Goal: Task Accomplishment & Management: Manage account settings

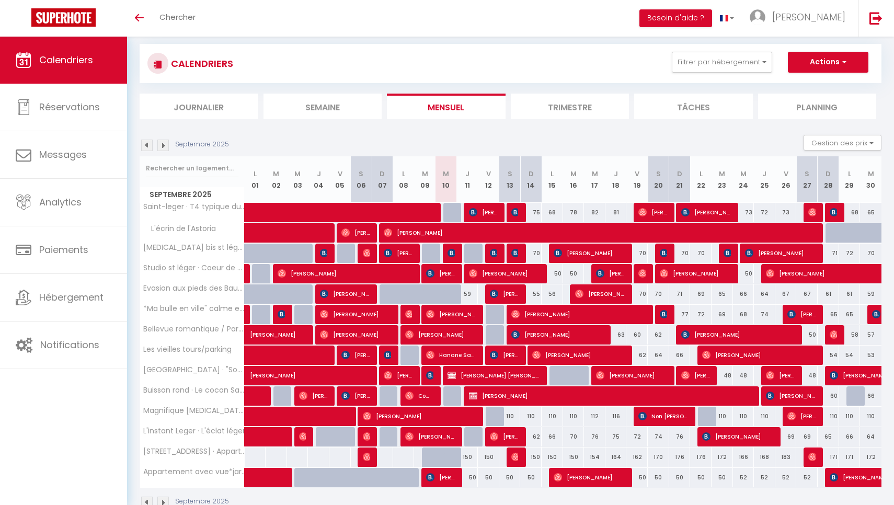
scroll to position [26, 0]
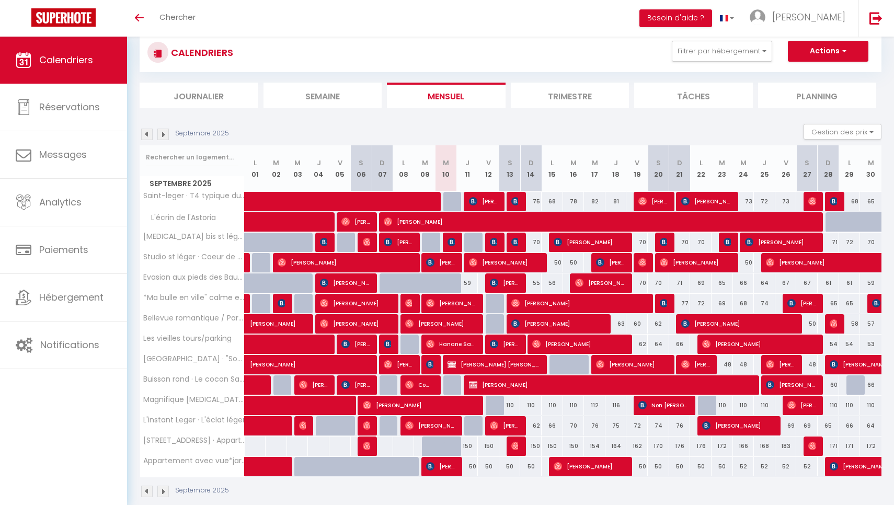
click at [143, 132] on img at bounding box center [147, 135] width 12 height 12
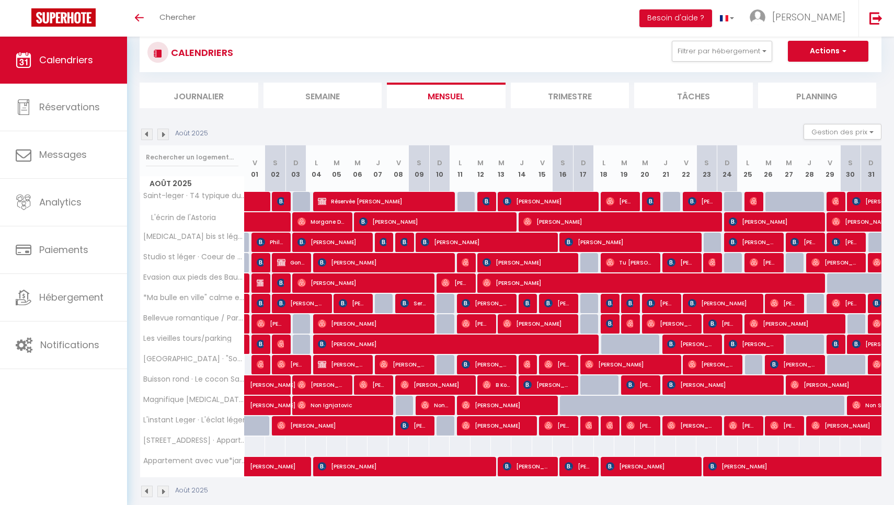
click at [146, 136] on img at bounding box center [147, 135] width 12 height 12
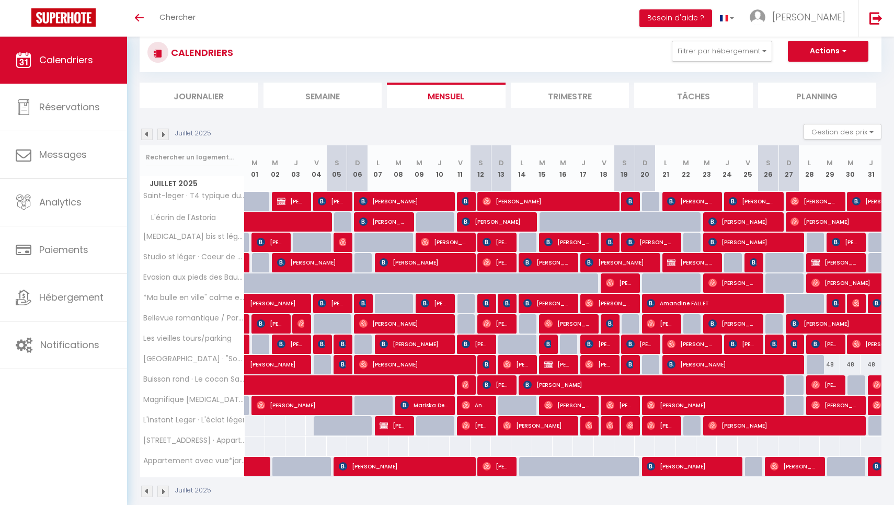
click at [147, 135] on img at bounding box center [147, 135] width 12 height 12
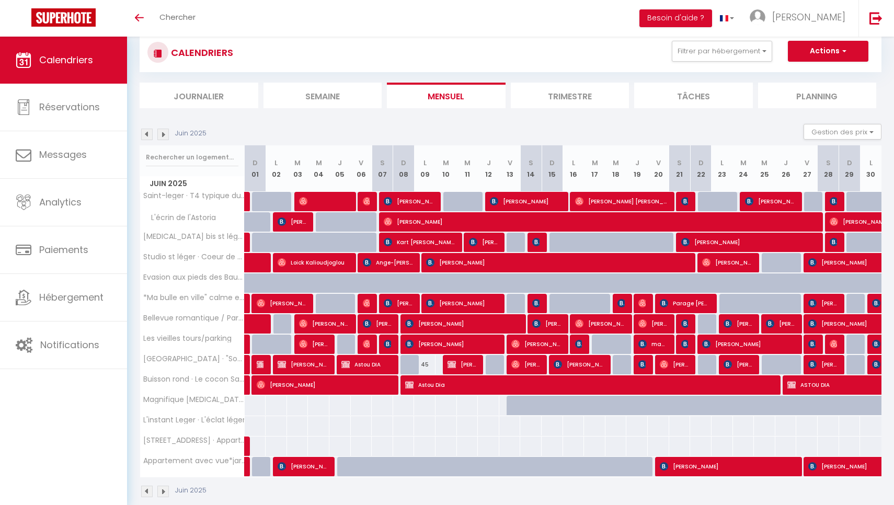
click at [168, 136] on img at bounding box center [163, 135] width 12 height 12
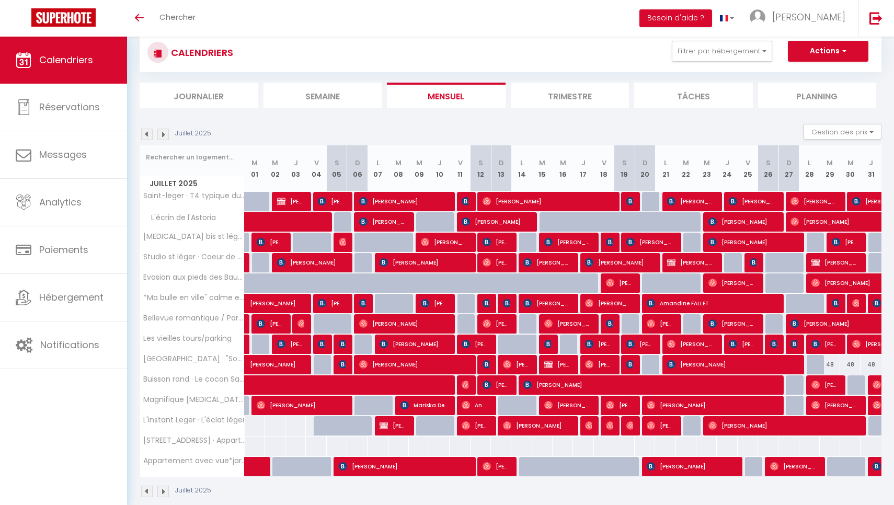
click at [168, 136] on img at bounding box center [163, 135] width 12 height 12
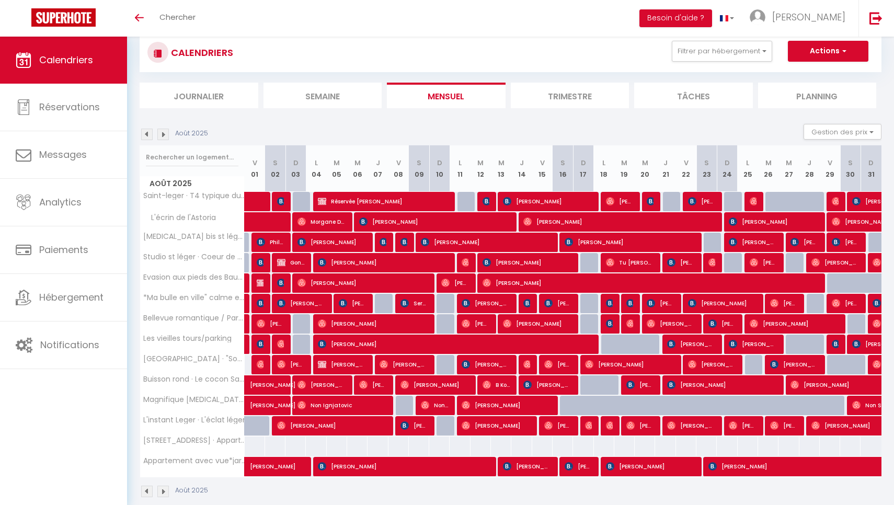
click at [168, 136] on img at bounding box center [163, 135] width 12 height 12
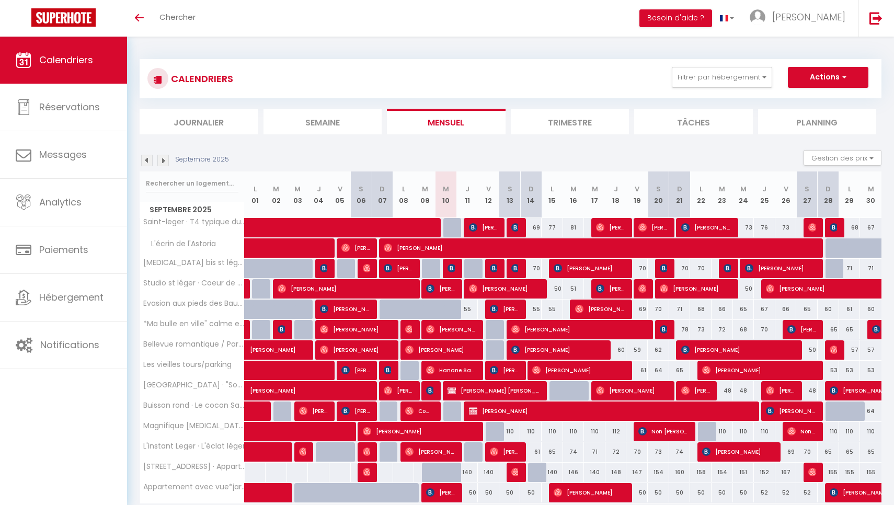
scroll to position [0, 0]
click at [824, 26] on link "[PERSON_NAME]" at bounding box center [800, 18] width 117 height 37
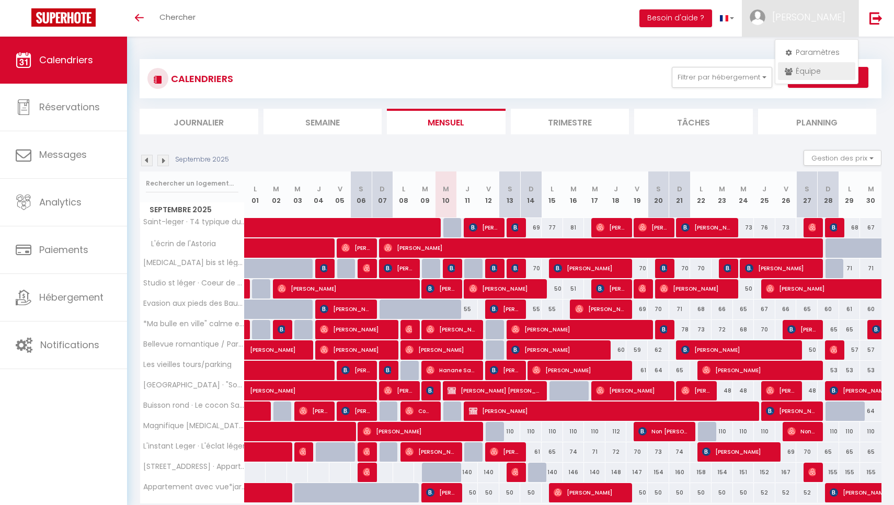
click at [806, 69] on link "Équipe" at bounding box center [816, 71] width 77 height 18
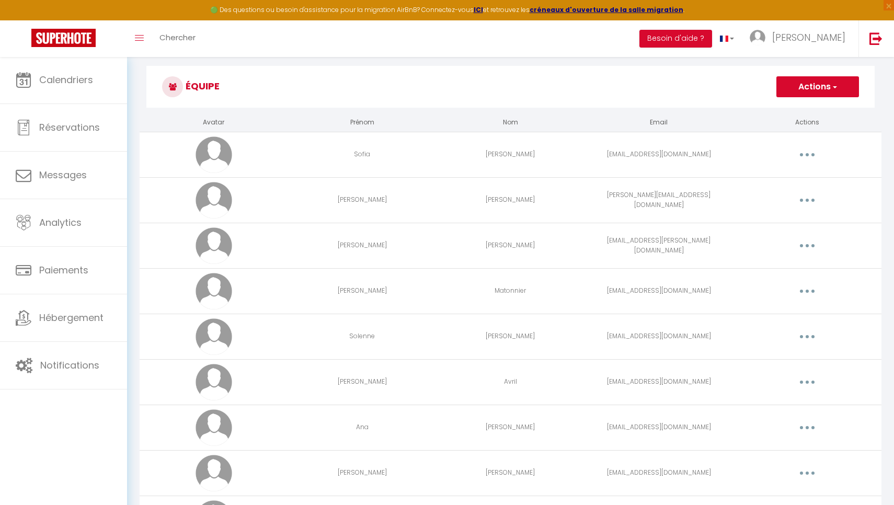
scroll to position [13, 0]
click at [804, 84] on button "Actions" at bounding box center [817, 85] width 83 height 21
click at [788, 107] on link "Ajouter un nouvel utilisateur" at bounding box center [796, 109] width 123 height 14
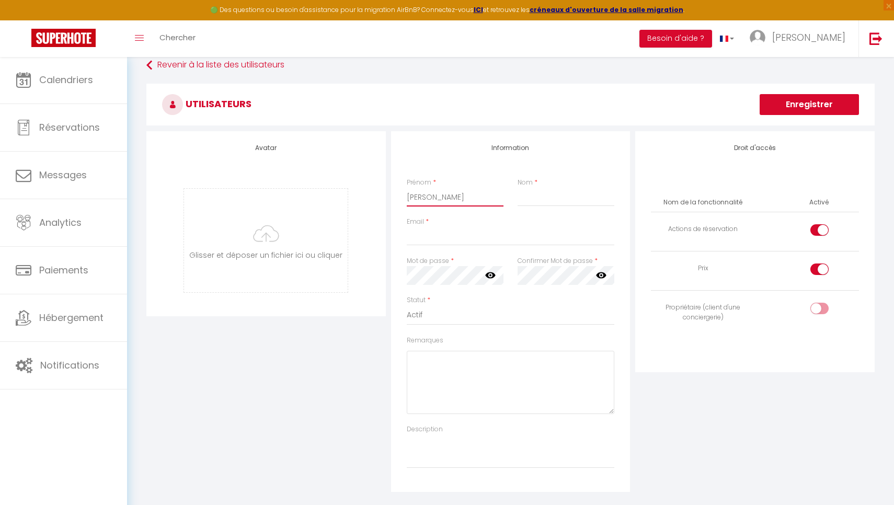
type input "[PERSON_NAME]"
type input "[PERSON_NAME][EMAIL_ADDRESS][DOMAIN_NAME]"
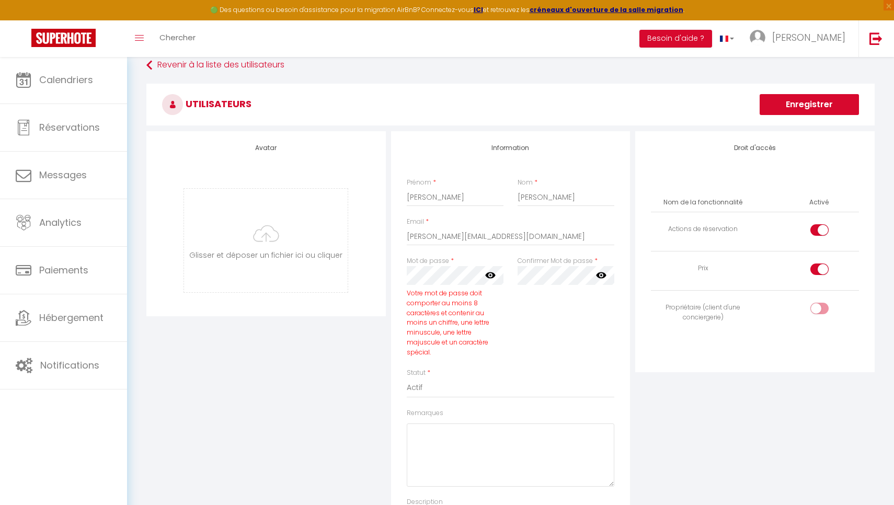
click at [488, 280] on icon at bounding box center [490, 275] width 10 height 10
click at [516, 272] on div "Confirmer Mot de passe * false" at bounding box center [565, 312] width 111 height 112
click at [600, 275] on icon at bounding box center [601, 275] width 10 height 10
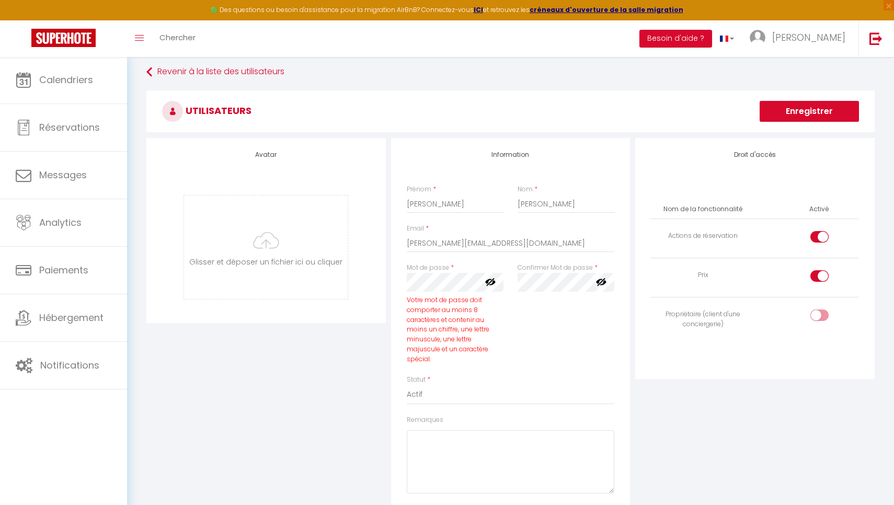
scroll to position [14, 0]
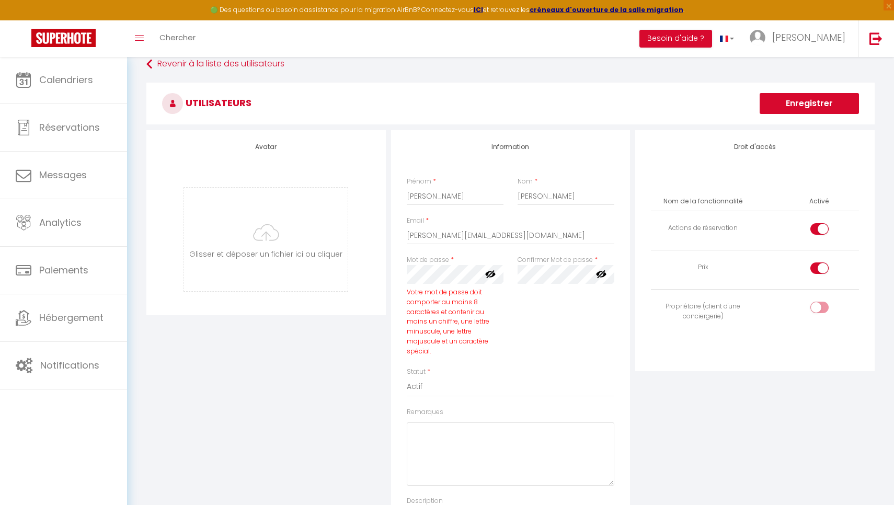
click at [821, 304] on input "checkbox" at bounding box center [828, 310] width 18 height 16
checkbox input "true"
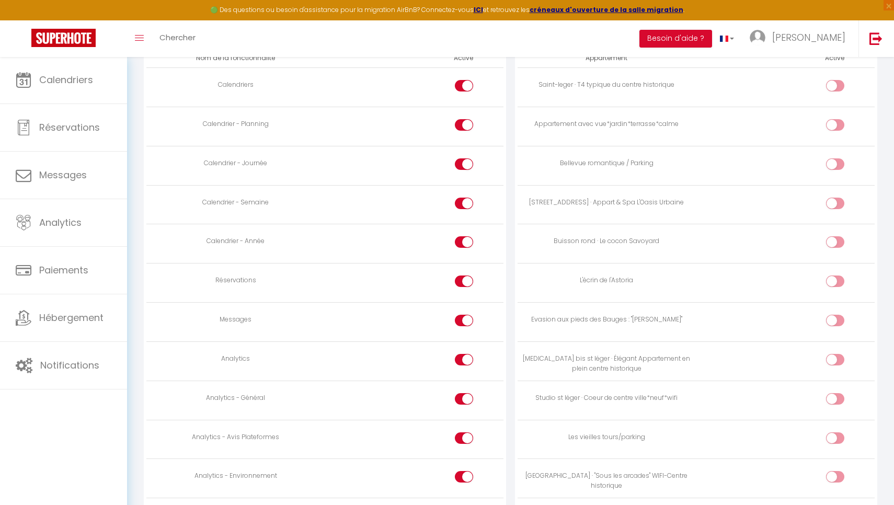
scroll to position [614, 0]
click at [833, 198] on div at bounding box center [835, 204] width 18 height 12
click at [835, 198] on input "checkbox" at bounding box center [844, 206] width 18 height 16
checkbox input "true"
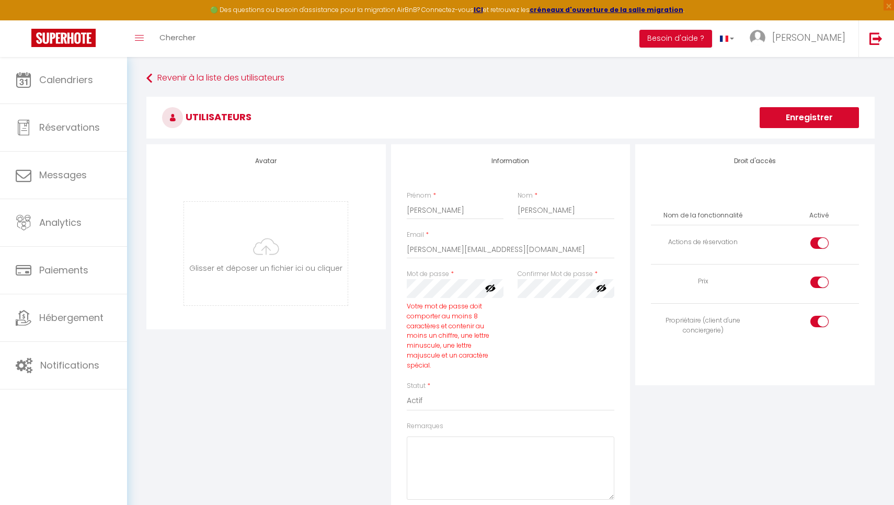
scroll to position [0, 0]
click at [783, 124] on button "Enregistrer" at bounding box center [809, 117] width 99 height 21
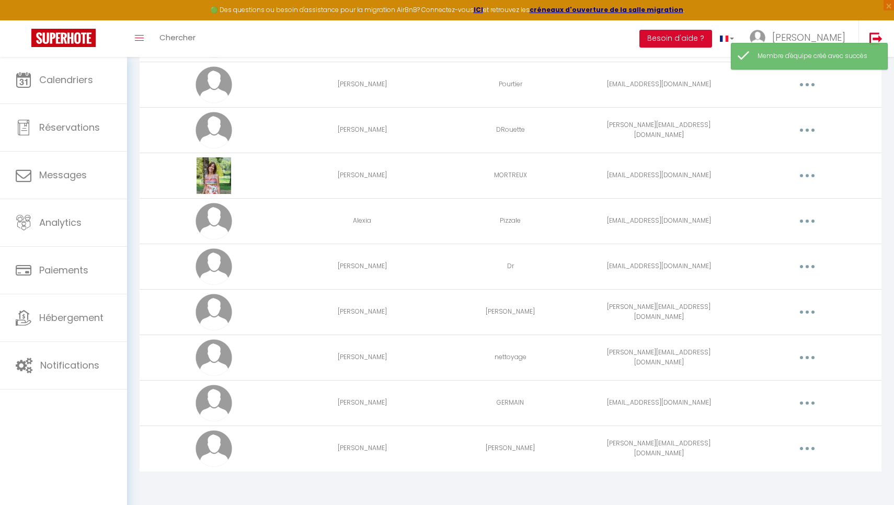
scroll to position [627, 0]
click at [817, 446] on button "button" at bounding box center [806, 449] width 29 height 17
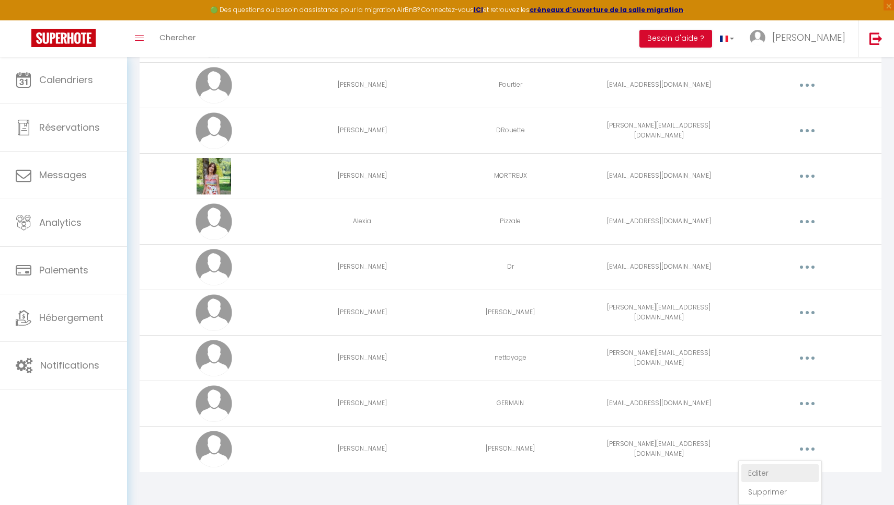
click at [758, 468] on link "Editer" at bounding box center [779, 473] width 77 height 18
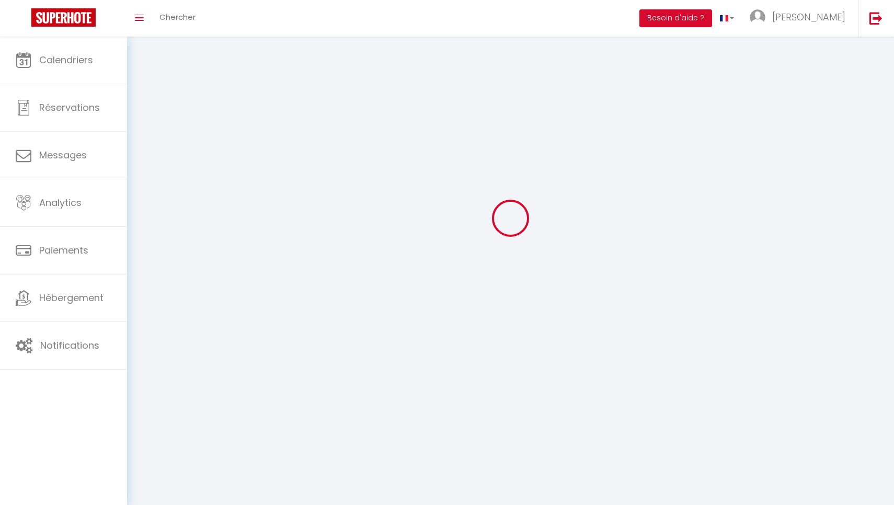
scroll to position [37, 0]
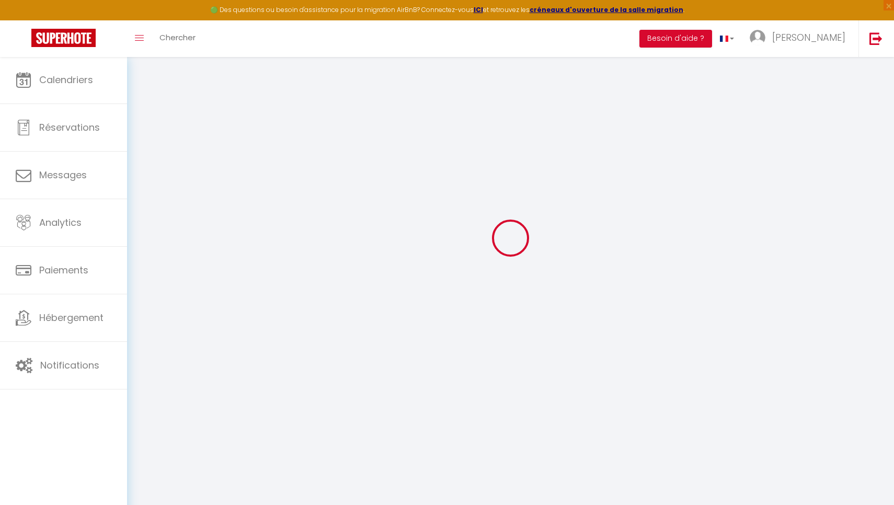
type input "[PERSON_NAME]"
type input "[PERSON_NAME][EMAIL_ADDRESS][DOMAIN_NAME]"
type textarea "[URL][DOMAIN_NAME]"
checkbox input "true"
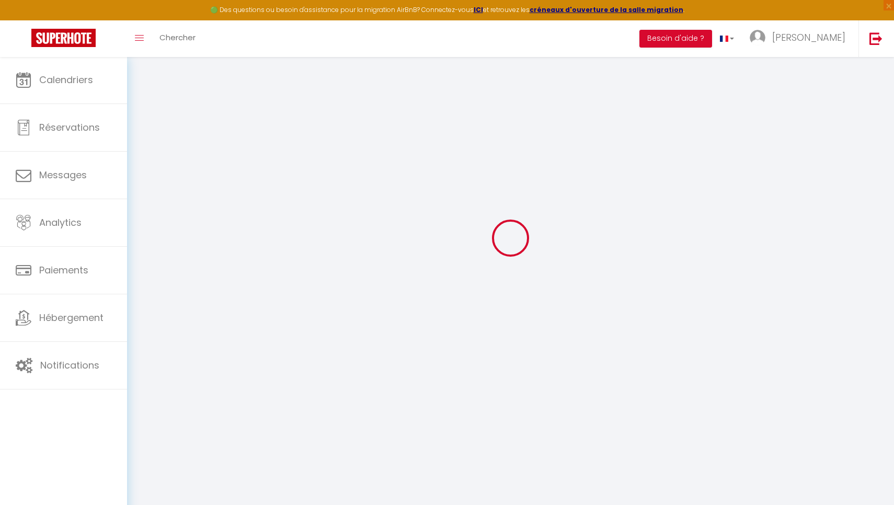
checkbox input "true"
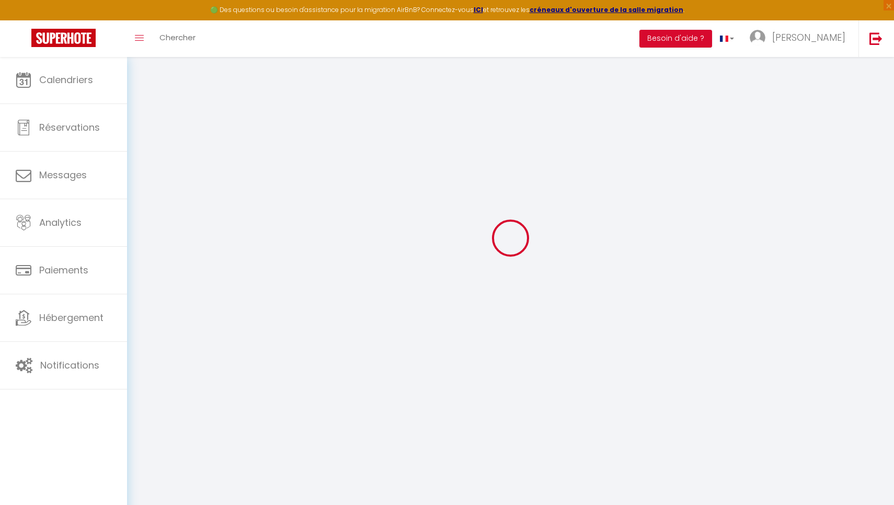
checkbox input "true"
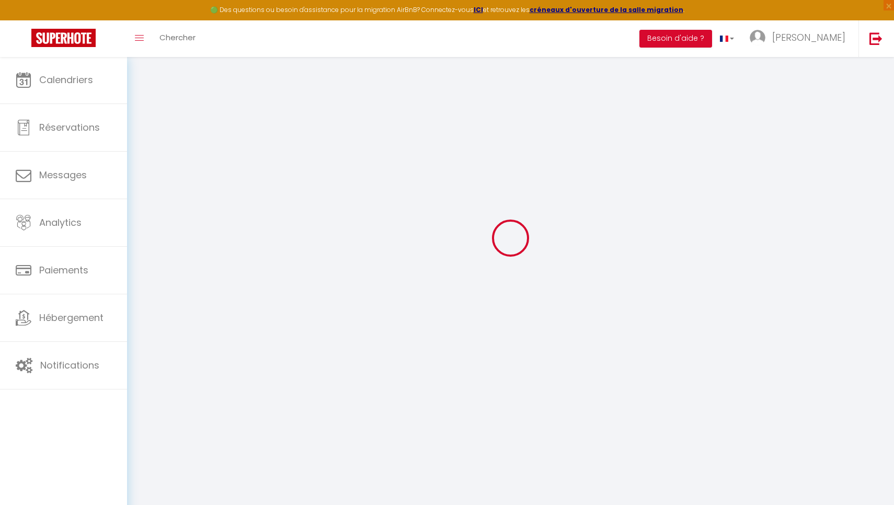
checkbox input "true"
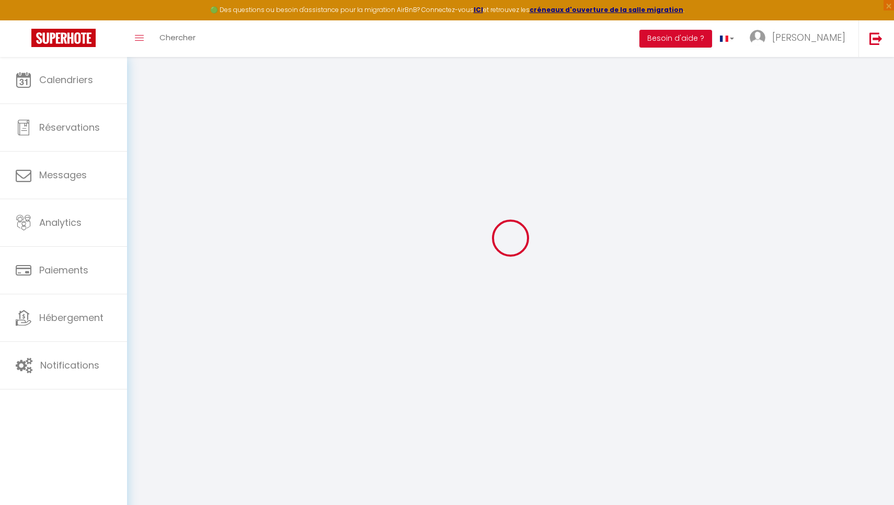
checkbox input "true"
select select
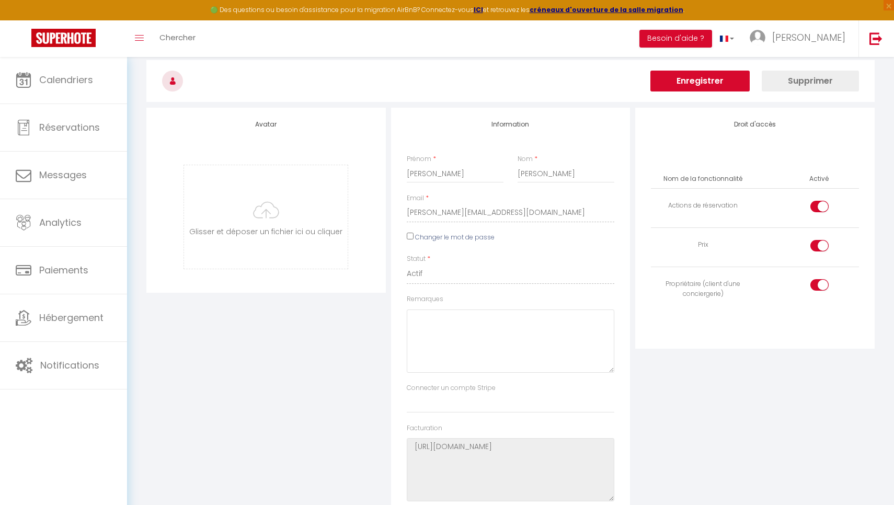
click at [813, 208] on div at bounding box center [819, 207] width 18 height 12
click at [819, 208] on input "checkbox" at bounding box center [828, 209] width 18 height 16
checkbox input "false"
click at [819, 245] on input "checkbox" at bounding box center [828, 248] width 18 height 16
checkbox input "false"
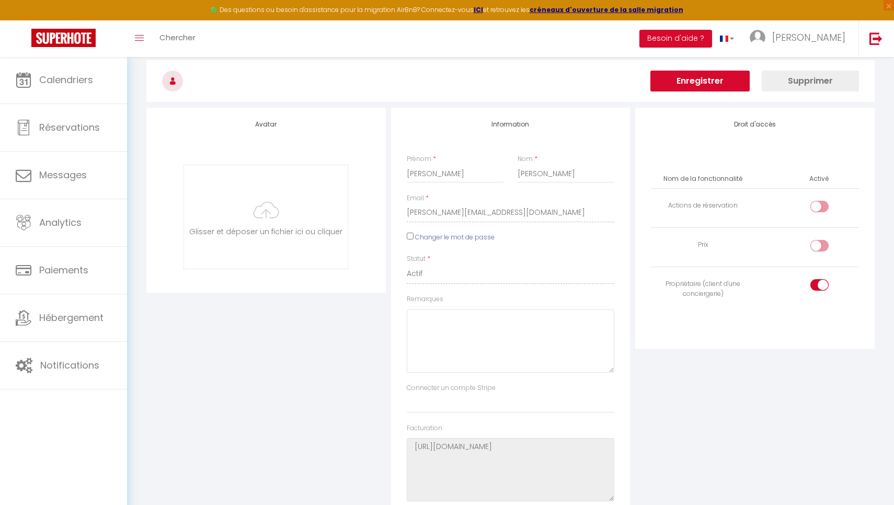
click at [665, 83] on button "Enregistrer" at bounding box center [699, 81] width 99 height 21
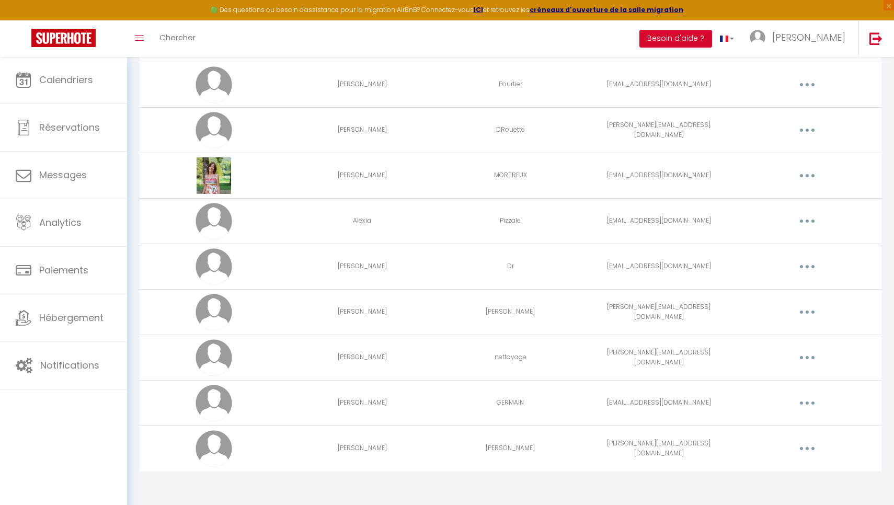
scroll to position [627, 0]
